Goal: Obtain resource: Obtain resource

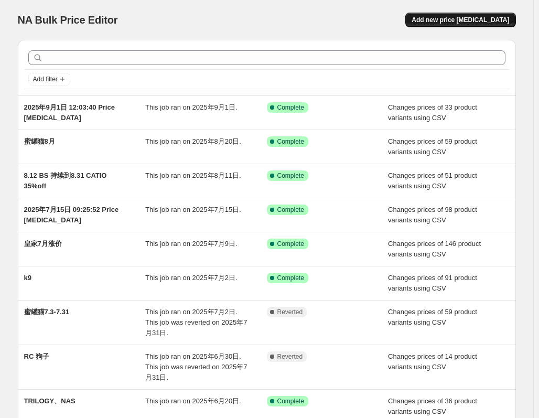
click at [470, 21] on span "Add new price [MEDICAL_DATA]" at bounding box center [461, 20] width 98 height 8
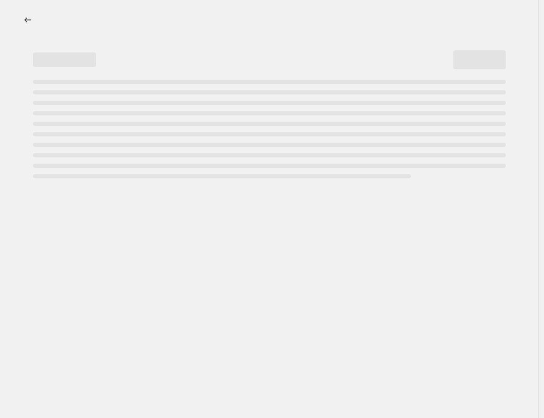
select select "percentage"
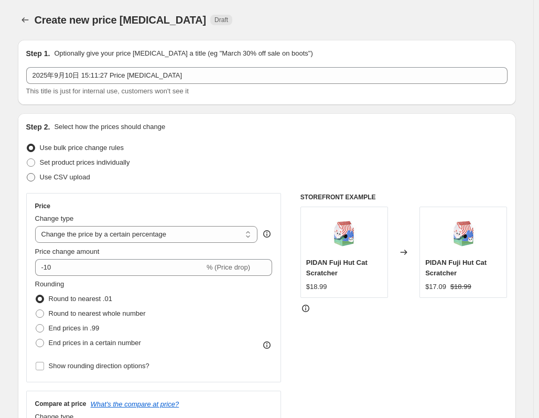
click at [67, 177] on span "Use CSV upload" at bounding box center [65, 177] width 50 height 8
click at [27, 174] on input "Use CSV upload" at bounding box center [27, 173] width 1 height 1
radio input "true"
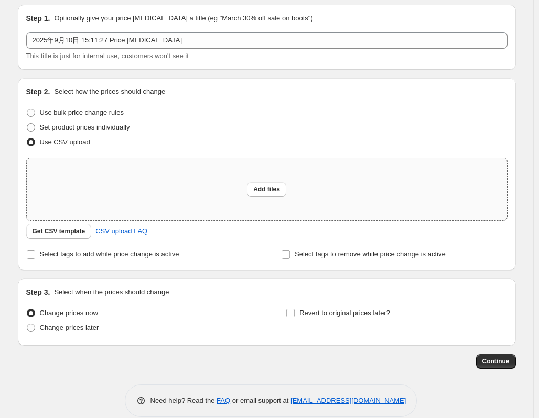
scroll to position [50, 0]
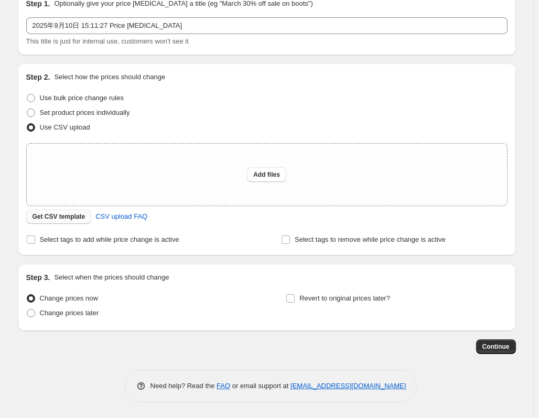
click at [68, 211] on button "Get CSV template" at bounding box center [59, 216] width 66 height 15
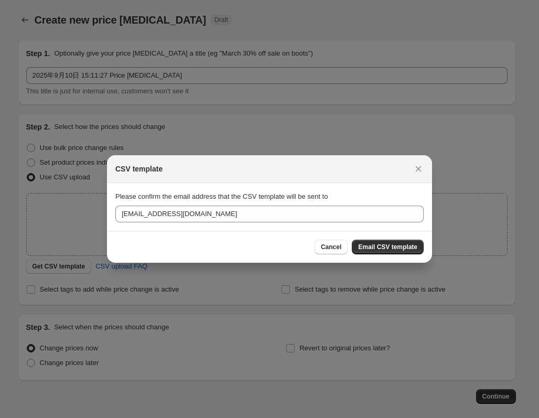
scroll to position [0, 0]
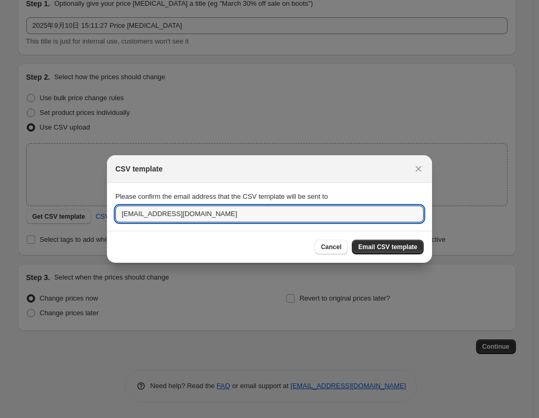
drag, startPoint x: 134, startPoint y: 212, endPoint x: 106, endPoint y: 212, distance: 27.8
click at [106, 417] on div "CSV template Please confirm the email address that the CSV template will be sen…" at bounding box center [269, 418] width 539 height 0
type input "kee@petso.com.au"
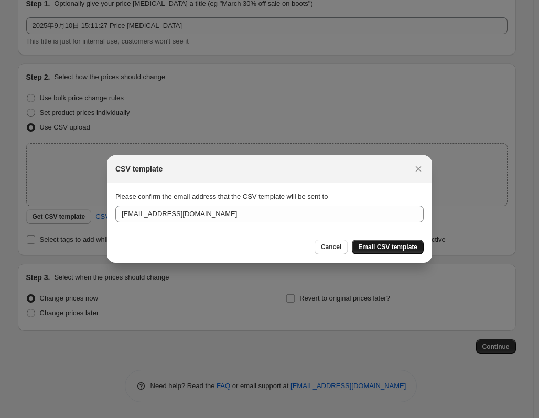
click at [406, 247] on span "Email CSV template" at bounding box center [387, 247] width 59 height 8
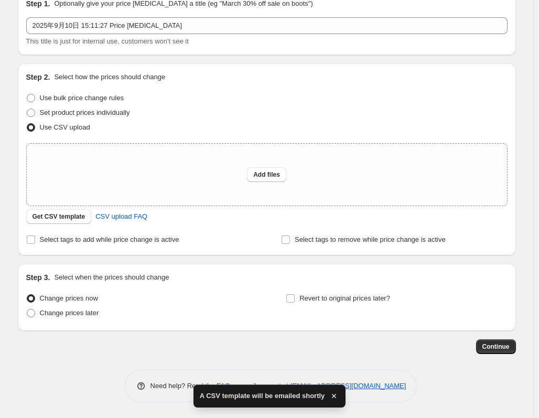
click at [260, 398] on span "A CSV template will be emailed shortly" at bounding box center [262, 396] width 125 height 10
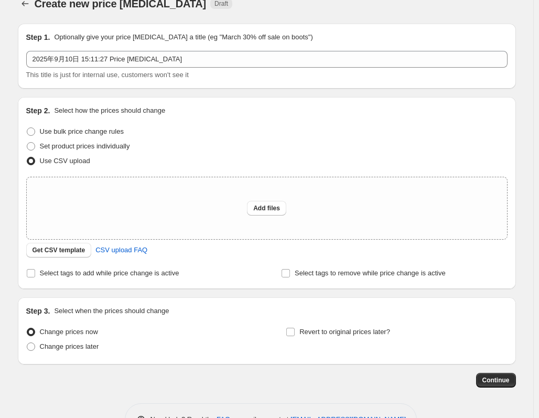
scroll to position [0, 0]
